Goal: Task Accomplishment & Management: Use online tool/utility

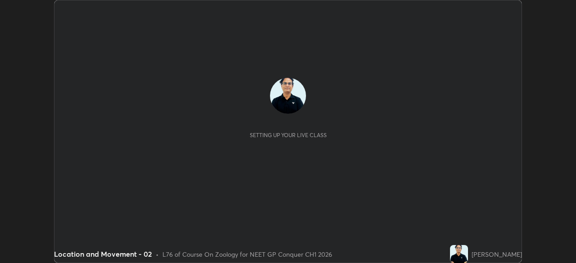
scroll to position [263, 576]
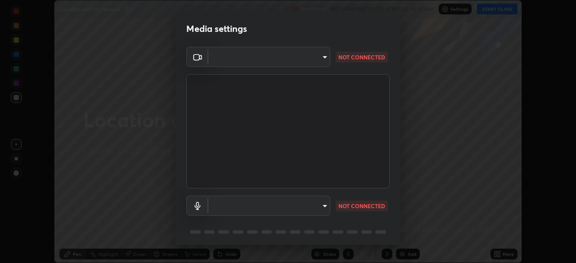
type input "1a0cd2fa9eaecc5464ce661d2c376d4f68bb2a1a8db1c3726163fcb70f995fb6"
type input "communications"
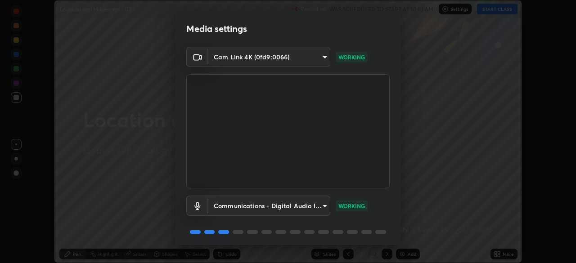
scroll to position [32, 0]
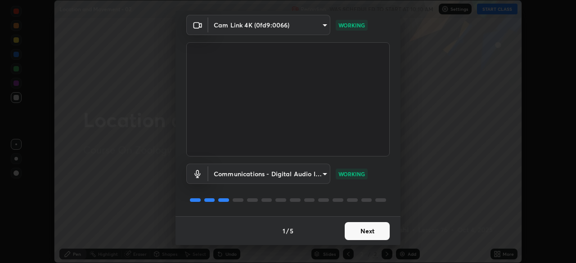
click at [371, 231] on button "Next" at bounding box center [367, 231] width 45 height 18
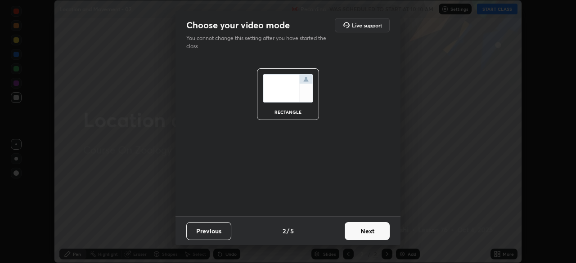
scroll to position [0, 0]
click at [368, 233] on button "Next" at bounding box center [367, 231] width 45 height 18
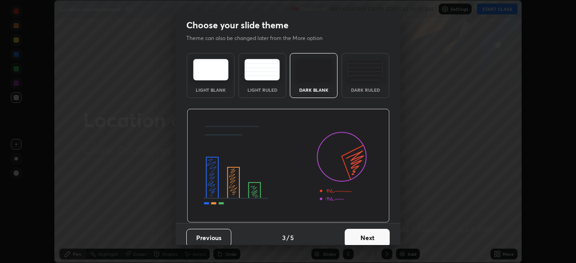
click at [368, 232] on button "Next" at bounding box center [367, 238] width 45 height 18
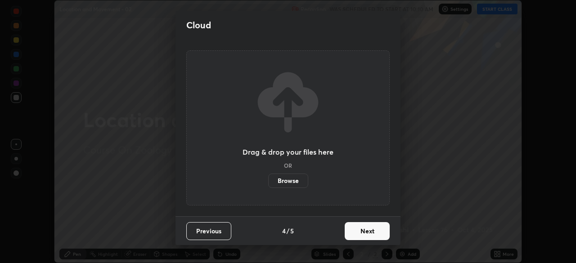
click at [372, 236] on button "Next" at bounding box center [367, 231] width 45 height 18
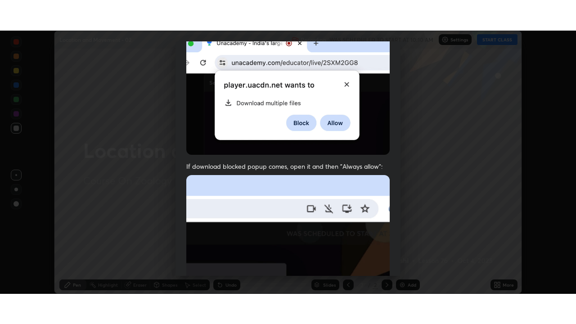
scroll to position [216, 0]
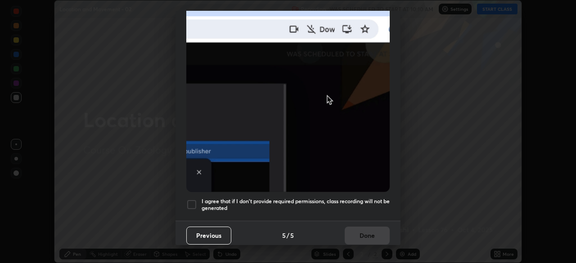
click at [194, 203] on div at bounding box center [191, 204] width 11 height 11
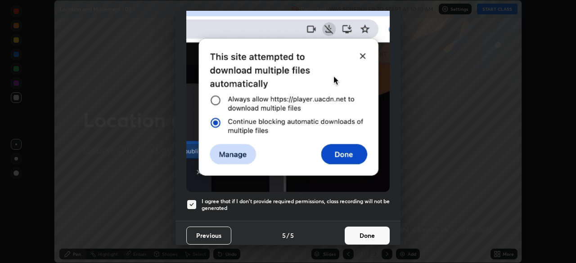
click at [365, 232] on button "Done" at bounding box center [367, 236] width 45 height 18
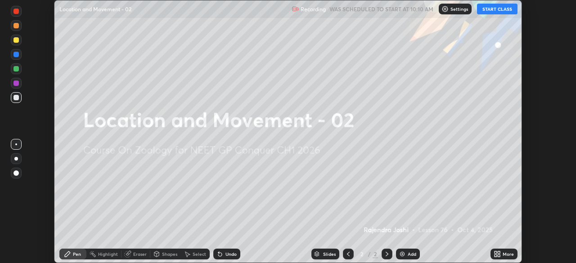
click at [503, 10] on button "START CLASS" at bounding box center [497, 9] width 41 height 11
click at [496, 256] on icon at bounding box center [496, 256] width 2 height 2
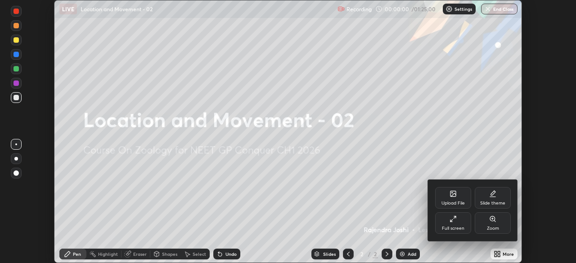
click at [457, 224] on div "Full screen" at bounding box center [453, 224] width 36 height 22
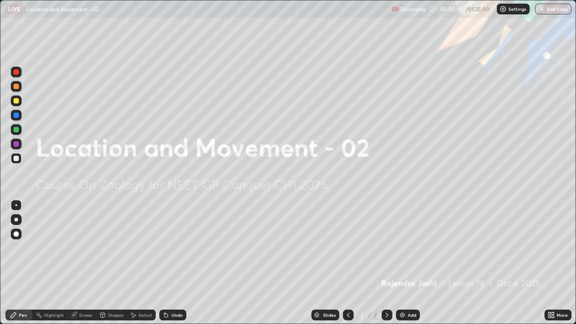
scroll to position [324, 576]
click at [408, 263] on div "Add" at bounding box center [412, 315] width 9 height 5
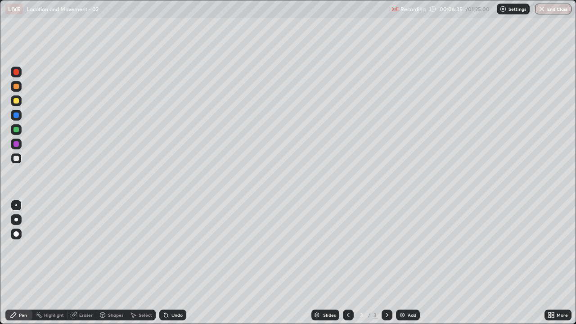
click at [18, 145] on div at bounding box center [16, 143] width 5 height 5
click at [177, 263] on div "Undo" at bounding box center [172, 315] width 27 height 11
click at [179, 263] on div "Undo" at bounding box center [172, 315] width 27 height 11
click at [177, 263] on div "Undo" at bounding box center [177, 315] width 11 height 5
click at [178, 263] on div "Undo" at bounding box center [177, 315] width 11 height 5
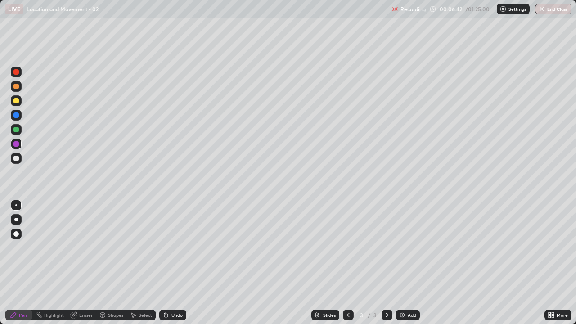
click at [179, 263] on div "Undo" at bounding box center [172, 315] width 27 height 11
click at [177, 263] on div "Undo" at bounding box center [177, 315] width 11 height 5
click at [17, 159] on div at bounding box center [16, 158] width 5 height 5
click at [17, 147] on div at bounding box center [16, 144] width 11 height 11
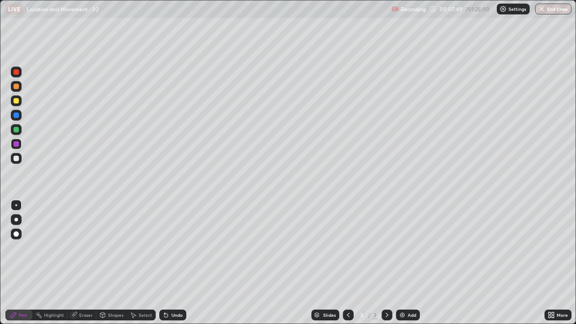
click at [17, 159] on div at bounding box center [16, 158] width 5 height 5
click at [19, 145] on div at bounding box center [16, 144] width 11 height 11
click at [17, 158] on div at bounding box center [16, 158] width 5 height 5
click at [18, 144] on div at bounding box center [16, 143] width 5 height 5
click at [16, 159] on div at bounding box center [16, 158] width 5 height 5
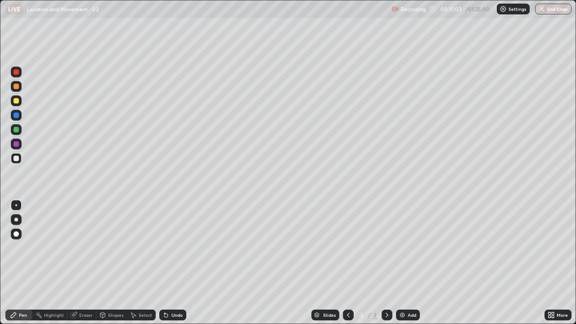
click at [400, 263] on img at bounding box center [402, 315] width 7 height 7
click at [16, 205] on div at bounding box center [16, 205] width 2 height 2
click at [17, 220] on div at bounding box center [16, 220] width 4 height 4
click at [18, 233] on div at bounding box center [16, 233] width 5 height 5
click at [18, 129] on div at bounding box center [16, 129] width 5 height 5
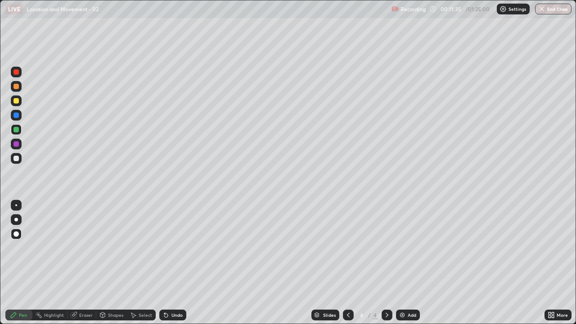
click at [86, 263] on div "Eraser" at bounding box center [86, 315] width 14 height 5
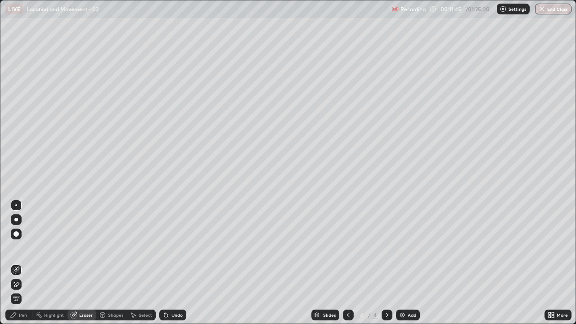
click at [19, 263] on div "Pen" at bounding box center [23, 315] width 8 height 5
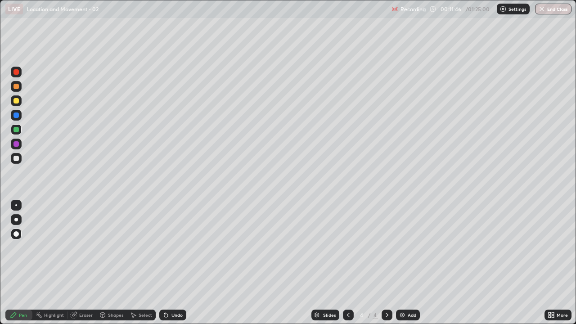
click at [16, 129] on div at bounding box center [16, 129] width 5 height 5
click at [16, 205] on div at bounding box center [16, 205] width 2 height 2
click at [18, 114] on div at bounding box center [16, 115] width 5 height 5
click at [17, 129] on div at bounding box center [16, 129] width 5 height 5
click at [16, 218] on div at bounding box center [16, 220] width 4 height 4
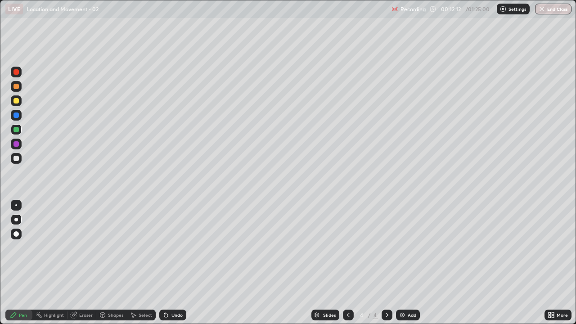
click at [17, 159] on div at bounding box center [16, 158] width 5 height 5
click at [16, 205] on div at bounding box center [16, 205] width 2 height 2
click at [18, 130] on div at bounding box center [16, 129] width 5 height 5
click at [17, 160] on div at bounding box center [16, 158] width 5 height 5
click at [15, 114] on div at bounding box center [16, 115] width 5 height 5
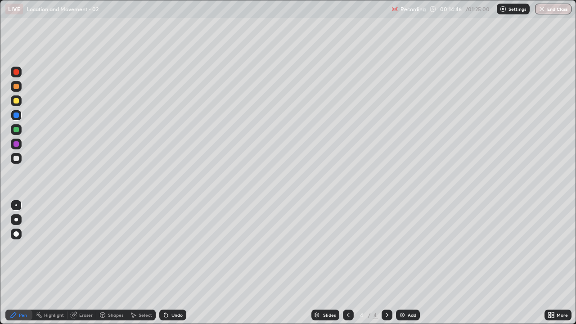
click at [19, 158] on div at bounding box center [16, 158] width 11 height 11
click at [14, 114] on div at bounding box center [16, 115] width 5 height 5
click at [15, 100] on div at bounding box center [16, 100] width 5 height 5
click at [21, 115] on div at bounding box center [16, 115] width 11 height 11
click at [347, 263] on icon at bounding box center [348, 315] width 7 height 7
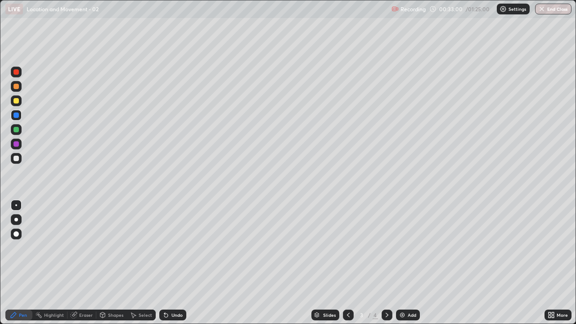
click at [13, 159] on div at bounding box center [16, 158] width 11 height 11
click at [410, 263] on div "Add" at bounding box center [412, 315] width 9 height 5
click at [177, 263] on div "Undo" at bounding box center [177, 315] width 11 height 5
click at [172, 263] on div "Undo" at bounding box center [177, 315] width 11 height 5
click at [179, 263] on div "Undo" at bounding box center [177, 315] width 11 height 5
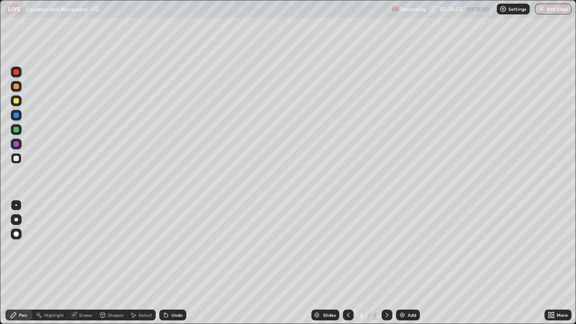
click at [175, 263] on div "Undo" at bounding box center [177, 315] width 11 height 5
click at [174, 263] on div "Undo" at bounding box center [172, 315] width 27 height 11
click at [85, 263] on div "Eraser" at bounding box center [86, 315] width 14 height 5
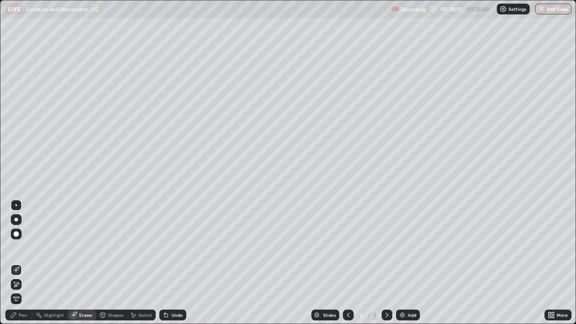
click at [24, 263] on div "Pen" at bounding box center [23, 315] width 8 height 5
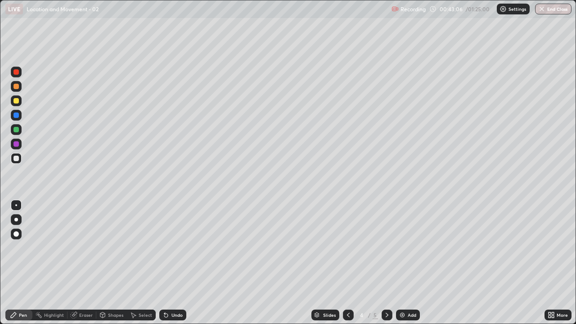
click at [405, 263] on img at bounding box center [402, 315] width 7 height 7
click at [175, 263] on div "Undo" at bounding box center [172, 315] width 27 height 11
click at [177, 263] on div "Undo" at bounding box center [172, 315] width 27 height 11
click at [179, 263] on div "Undo" at bounding box center [172, 315] width 27 height 11
click at [178, 263] on div "Undo" at bounding box center [172, 315] width 27 height 11
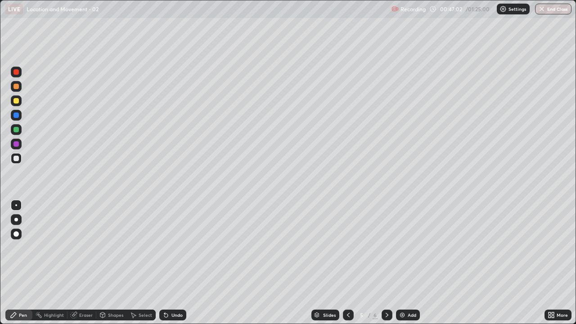
click at [177, 263] on div "Undo" at bounding box center [172, 315] width 27 height 11
click at [177, 263] on div "Undo" at bounding box center [177, 315] width 11 height 5
click at [176, 263] on div "Undo" at bounding box center [172, 315] width 27 height 11
click at [176, 263] on div "Undo" at bounding box center [177, 315] width 11 height 5
click at [175, 263] on div "Undo" at bounding box center [172, 315] width 27 height 11
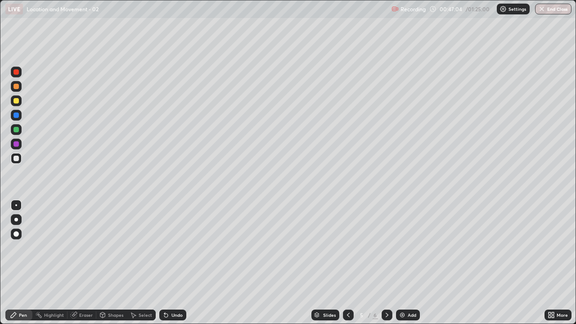
click at [175, 263] on div "Undo" at bounding box center [172, 315] width 27 height 11
click at [176, 263] on div "Undo" at bounding box center [172, 315] width 27 height 11
click at [175, 263] on div "Undo" at bounding box center [177, 315] width 11 height 5
click at [176, 263] on div "Undo" at bounding box center [172, 315] width 27 height 11
click at [175, 263] on div "Undo" at bounding box center [177, 315] width 11 height 5
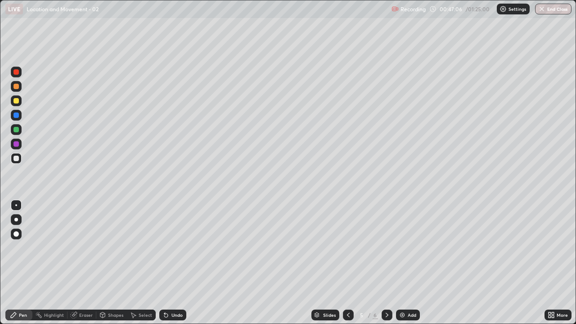
click at [175, 263] on div "Undo" at bounding box center [177, 315] width 11 height 5
click at [174, 263] on div "Undo" at bounding box center [177, 315] width 11 height 5
click at [175, 263] on div "Undo" at bounding box center [177, 315] width 11 height 5
click at [174, 263] on div "Undo" at bounding box center [172, 315] width 27 height 11
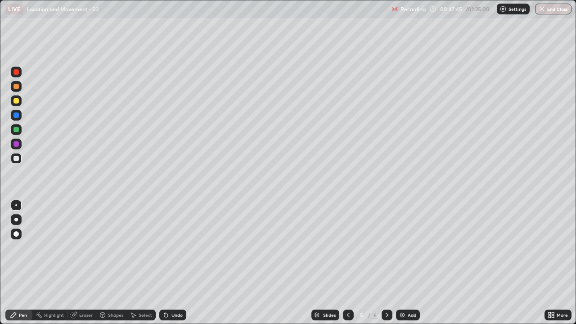
click at [16, 117] on div at bounding box center [16, 115] width 5 height 5
click at [15, 99] on div at bounding box center [16, 100] width 5 height 5
click at [17, 220] on div at bounding box center [16, 220] width 4 height 4
click at [16, 145] on div at bounding box center [16, 143] width 5 height 5
click at [387, 263] on icon at bounding box center [387, 315] width 7 height 7
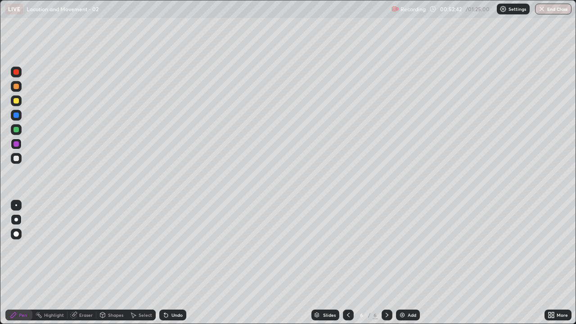
click at [16, 158] on div at bounding box center [16, 158] width 5 height 5
click at [21, 144] on div at bounding box center [16, 144] width 11 height 11
click at [348, 263] on icon at bounding box center [348, 315] width 7 height 7
click at [386, 263] on icon at bounding box center [387, 315] width 7 height 7
click at [385, 263] on icon at bounding box center [387, 315] width 7 height 7
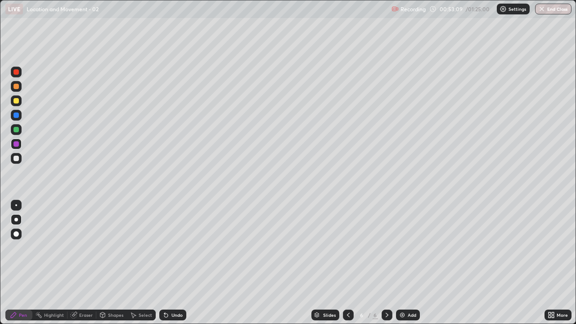
click at [402, 263] on img at bounding box center [402, 315] width 7 height 7
click at [179, 263] on div "Undo" at bounding box center [172, 315] width 27 height 11
click at [176, 263] on div "Undo" at bounding box center [172, 315] width 27 height 11
click at [16, 205] on div at bounding box center [16, 205] width 2 height 2
click at [17, 160] on div at bounding box center [16, 158] width 5 height 5
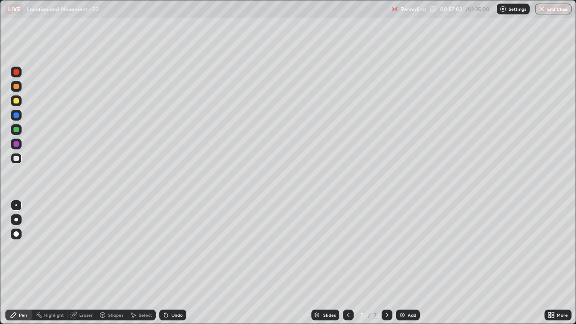
click at [18, 104] on div at bounding box center [16, 100] width 11 height 11
click at [19, 73] on div at bounding box center [16, 72] width 11 height 11
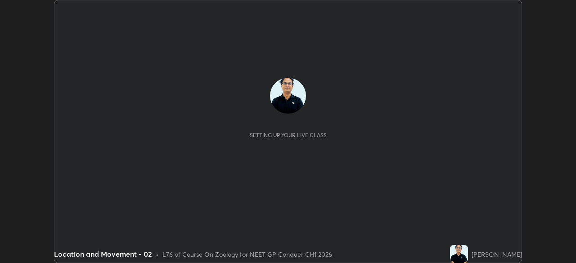
scroll to position [263, 576]
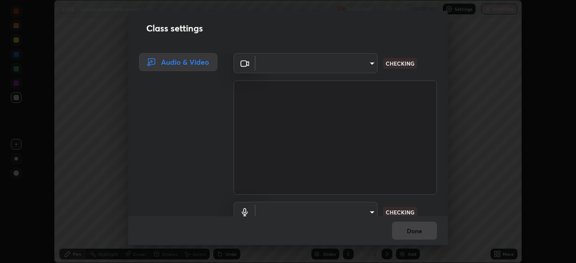
type input "1a0cd2fa9eaecc5464ce661d2c376d4f68bb2a1a8db1c3726163fcb70f995fb6"
type input "communications"
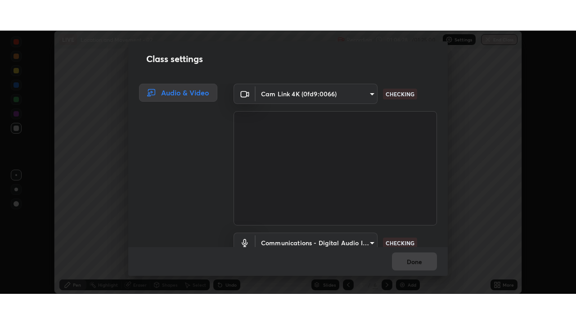
scroll to position [41, 0]
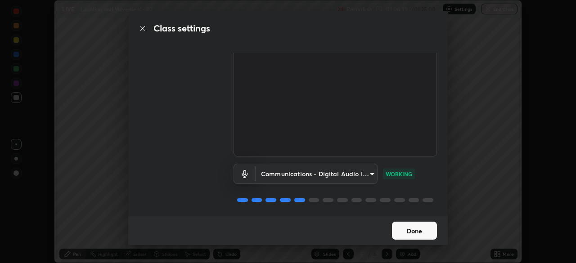
click at [400, 229] on button "Done" at bounding box center [414, 231] width 45 height 18
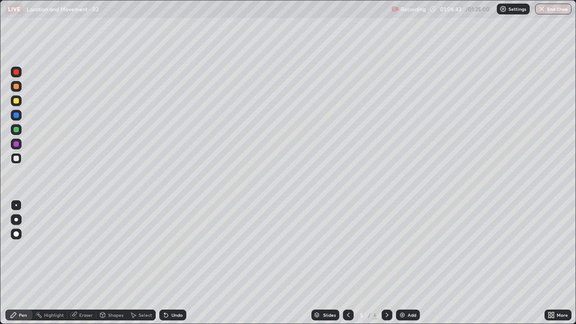
scroll to position [324, 576]
click at [395, 10] on img at bounding box center [395, 8] width 7 height 7
click at [395, 11] on img at bounding box center [395, 8] width 7 height 7
click at [394, 10] on img at bounding box center [395, 8] width 7 height 7
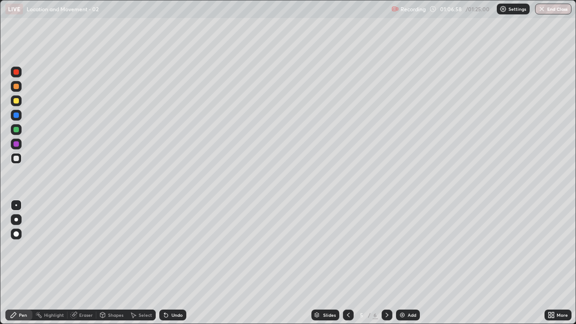
click at [394, 10] on img at bounding box center [395, 8] width 7 height 7
click at [393, 13] on div "Recording" at bounding box center [409, 9] width 34 height 18
click at [394, 12] on img at bounding box center [395, 8] width 7 height 7
click at [382, 263] on div at bounding box center [387, 315] width 11 height 11
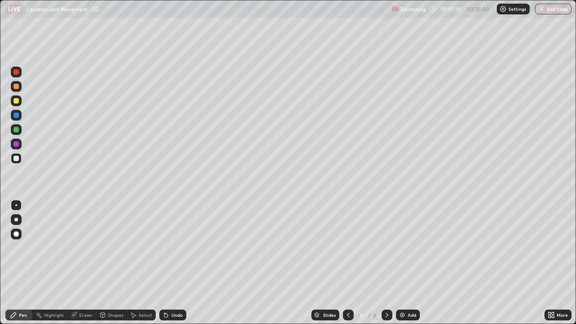
click at [382, 263] on div at bounding box center [387, 315] width 11 height 11
click at [386, 263] on icon at bounding box center [387, 315] width 3 height 5
click at [387, 263] on icon at bounding box center [387, 315] width 7 height 7
click at [325, 263] on div "Slides" at bounding box center [329, 315] width 13 height 5
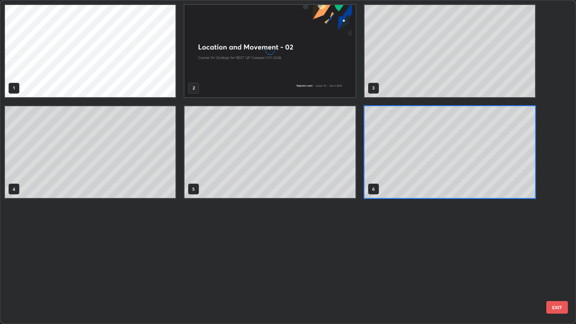
scroll to position [321, 571]
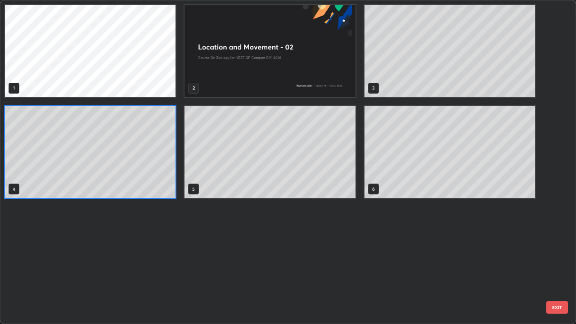
click at [299, 256] on div "1 2 3 4 5 6" at bounding box center [280, 161] width 560 height 323
click at [560, 263] on button "EXIT" at bounding box center [558, 307] width 22 height 13
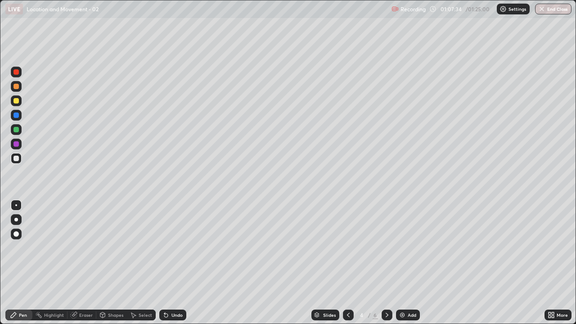
click at [403, 263] on img at bounding box center [402, 315] width 7 height 7
click at [15, 158] on div at bounding box center [16, 158] width 5 height 5
click at [14, 102] on div at bounding box center [16, 100] width 5 height 5
click at [177, 263] on div "Undo" at bounding box center [177, 315] width 11 height 5
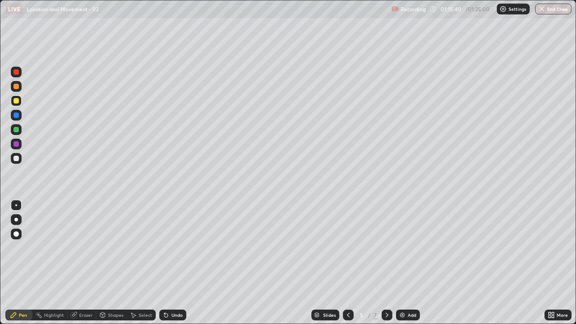
click at [175, 263] on div "Undo" at bounding box center [172, 315] width 27 height 11
click at [177, 263] on div "Undo" at bounding box center [177, 315] width 11 height 5
click at [178, 263] on div "Undo" at bounding box center [177, 315] width 11 height 5
click at [180, 263] on div "Undo" at bounding box center [177, 315] width 11 height 5
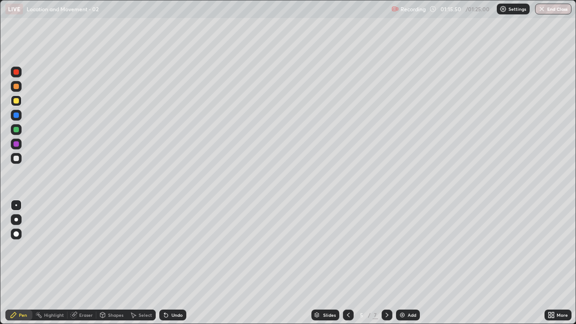
click at [14, 127] on div at bounding box center [16, 129] width 11 height 11
click at [15, 86] on div at bounding box center [16, 86] width 5 height 5
click at [16, 71] on div at bounding box center [16, 71] width 5 height 5
click at [16, 156] on div at bounding box center [16, 158] width 5 height 5
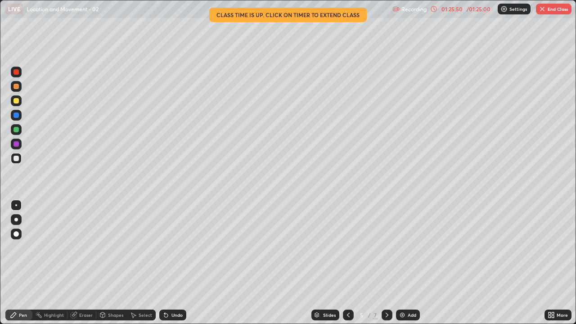
click at [552, 11] on button "End Class" at bounding box center [554, 9] width 36 height 11
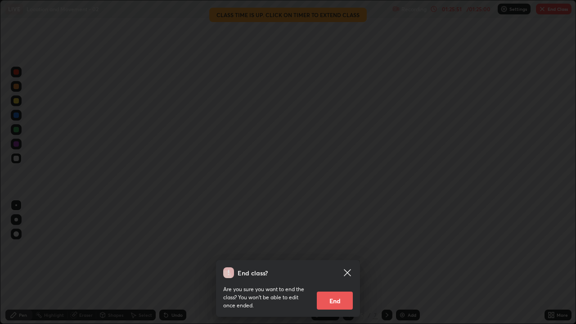
click at [338, 263] on button "End" at bounding box center [335, 301] width 36 height 18
